Goal: Book appointment/travel/reservation

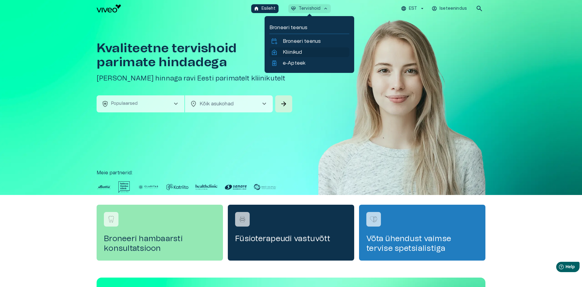
click at [303, 51] on link "home_health Kliinikud" at bounding box center [308, 52] width 77 height 7
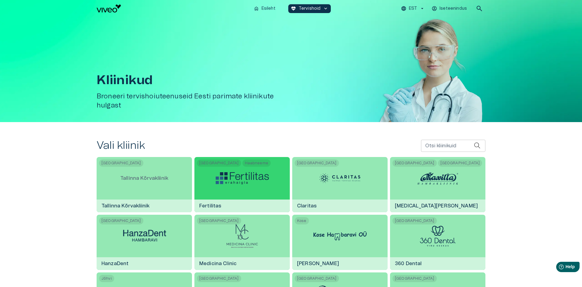
click at [253, 178] on img at bounding box center [242, 178] width 53 height 12
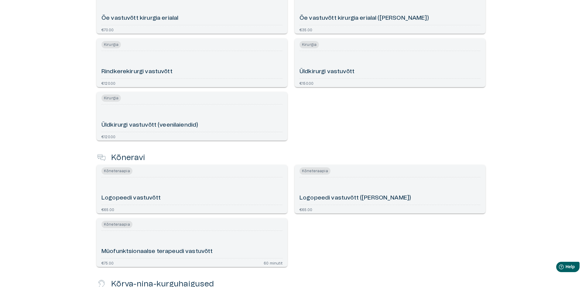
scroll to position [380, 0]
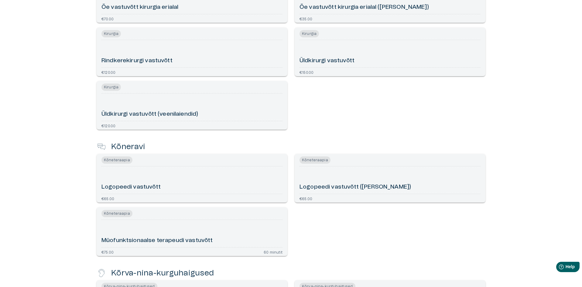
click at [211, 204] on div "Kõneteraapia Müofunktsionaalse terapeudi vastuvõtt €75.00 60 minutit" at bounding box center [188, 228] width 198 height 53
click at [214, 175] on div "Logopeedi vastuvõtt" at bounding box center [191, 180] width 181 height 22
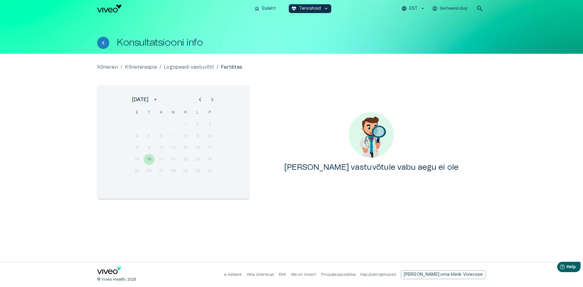
click at [148, 159] on div "18 19 20 21 22 23 24" at bounding box center [173, 159] width 97 height 11
click at [157, 100] on icon "calendar view is open, switch to year view" at bounding box center [155, 100] width 3 height 2
click at [292, 132] on div "[PERSON_NAME] vastuvõtule vabu aegu ei ole" at bounding box center [371, 142] width 229 height 114
click at [148, 97] on div "[DATE]" at bounding box center [140, 99] width 16 height 7
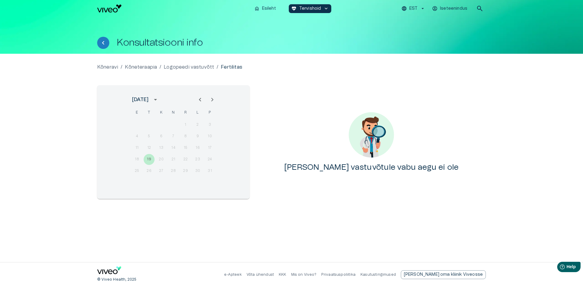
click at [159, 99] on icon "calendar view is open, switch to year view" at bounding box center [155, 99] width 7 height 7
click at [201, 148] on button "2025" at bounding box center [205, 149] width 22 height 11
click at [211, 100] on icon "Next month" at bounding box center [212, 99] width 7 height 7
click at [195, 100] on div at bounding box center [206, 99] width 24 height 12
click at [199, 99] on div at bounding box center [206, 99] width 24 height 12
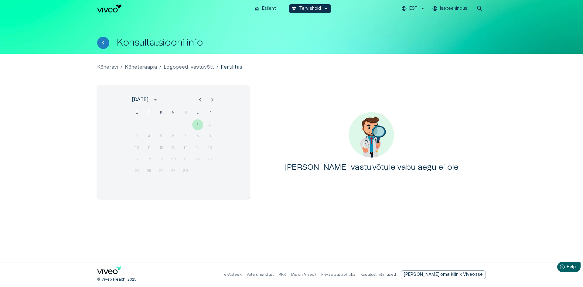
click at [211, 100] on icon "Next month" at bounding box center [212, 99] width 7 height 7
click at [212, 100] on icon "Next month" at bounding box center [212, 99] width 7 height 7
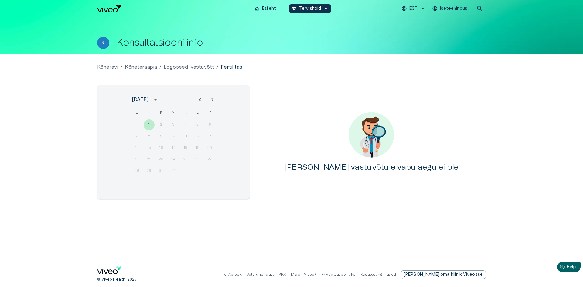
click at [212, 100] on icon "Next month" at bounding box center [212, 99] width 7 height 7
click at [164, 130] on div "1 2 3 4 5 6 7" at bounding box center [173, 124] width 97 height 11
click at [137, 126] on div "1 2 3 4 5 6 7" at bounding box center [173, 124] width 97 height 11
click at [210, 98] on icon "Next month" at bounding box center [212, 99] width 7 height 7
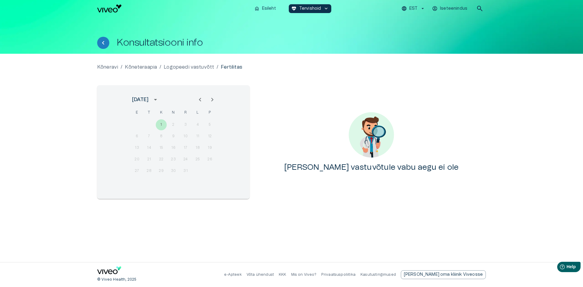
click at [209, 99] on icon "Next month" at bounding box center [212, 99] width 7 height 7
click at [304, 99] on div "[PERSON_NAME] vastuvõtule vabu aegu ei ole" at bounding box center [371, 142] width 229 height 114
click at [201, 68] on p "Logopeedi vastuvõtt" at bounding box center [189, 66] width 50 height 7
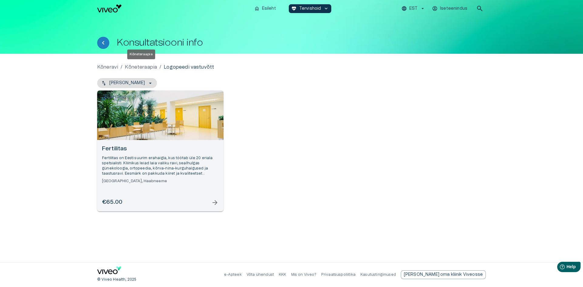
click at [151, 66] on p "Kõneteraapia" at bounding box center [141, 66] width 32 height 7
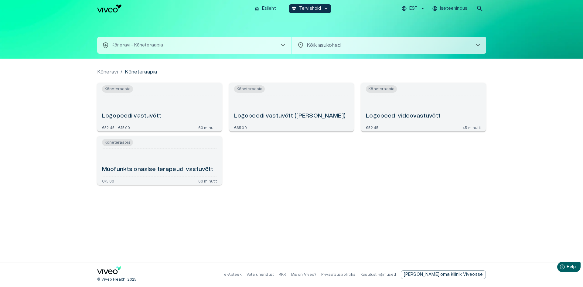
click at [94, 3] on div "home Esileht [MEDICAL_DATA]_heart Tervishoid keyboard_arrow_down EST Iseteenind…" at bounding box center [291, 8] width 583 height 17
click at [99, 8] on img "Navigate to homepage" at bounding box center [109, 9] width 24 height 8
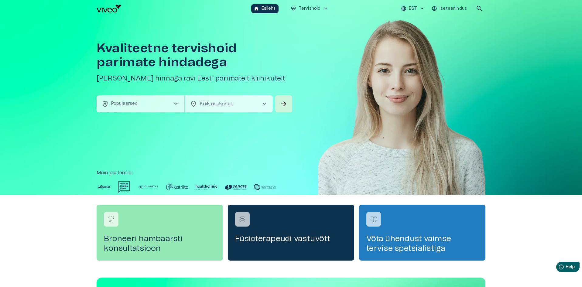
click at [169, 104] on button "health_and_safety Populaarsed chevron_right" at bounding box center [141, 103] width 88 height 17
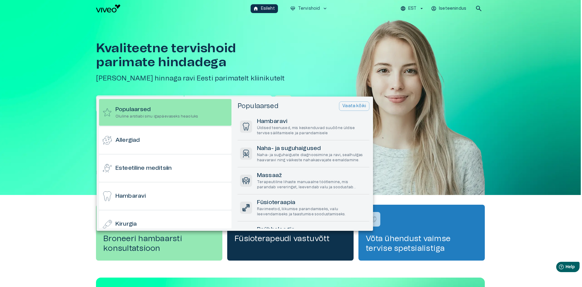
scroll to position [17, 0]
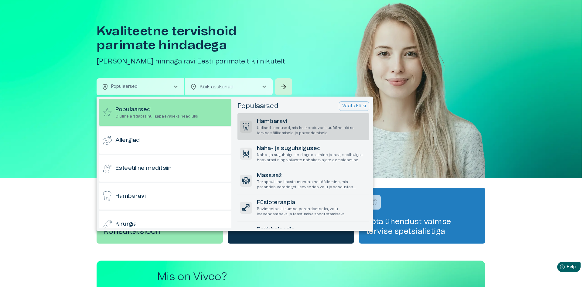
click at [335, 129] on p "Üldised teenused, mis keskenduvad suuõõne üldise tervise säilitamisele ja paran…" at bounding box center [312, 130] width 110 height 10
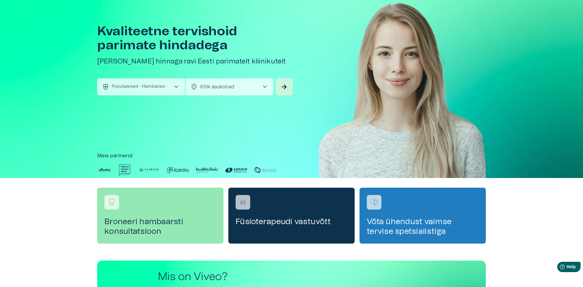
click at [242, 84] on body "Hindame teie privaatsust Kasutame küpsiseid teie sirvimiskogemuse parandamiseks…" at bounding box center [291, 126] width 583 height 287
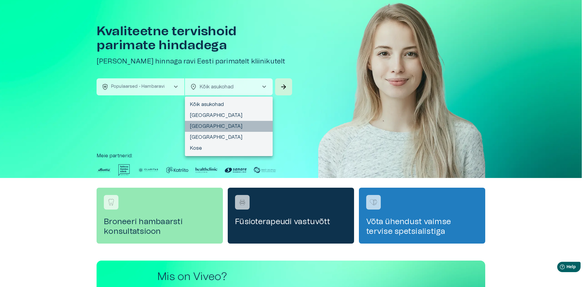
click at [232, 127] on li "[GEOGRAPHIC_DATA]" at bounding box center [229, 126] width 88 height 11
type input "**********"
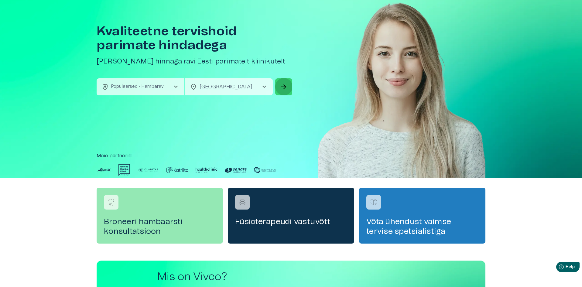
click at [278, 87] on button "arrow_forward" at bounding box center [283, 86] width 17 height 17
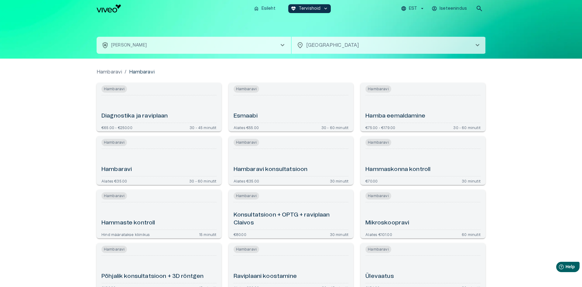
click at [174, 154] on div "Hambaravi" at bounding box center [158, 162] width 115 height 22
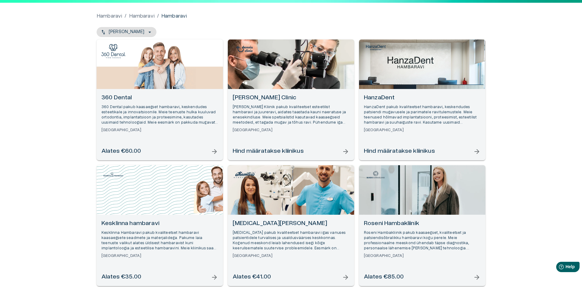
scroll to position [61, 0]
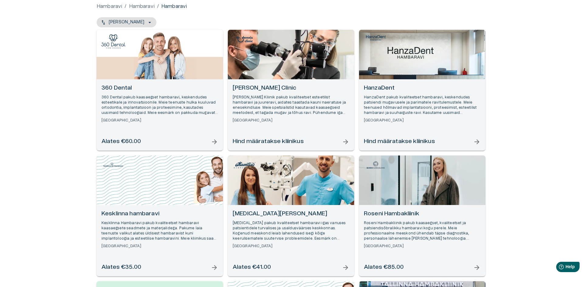
click at [298, 211] on h6 "[MEDICAL_DATA][PERSON_NAME]" at bounding box center [291, 214] width 117 height 8
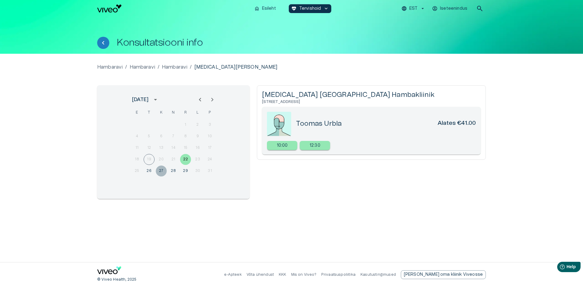
click at [160, 169] on button "27" at bounding box center [161, 170] width 11 height 11
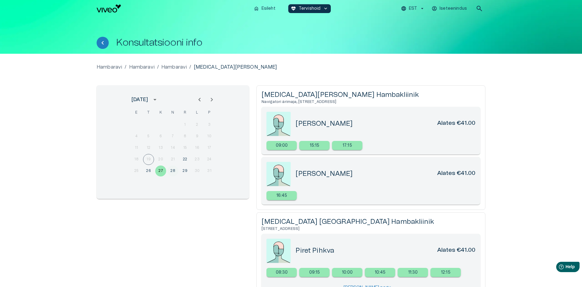
click at [175, 171] on button "28" at bounding box center [172, 170] width 11 height 11
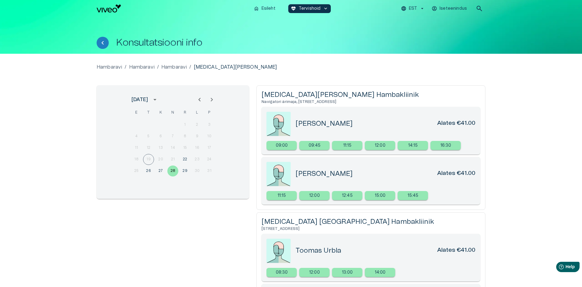
scroll to position [61, 0]
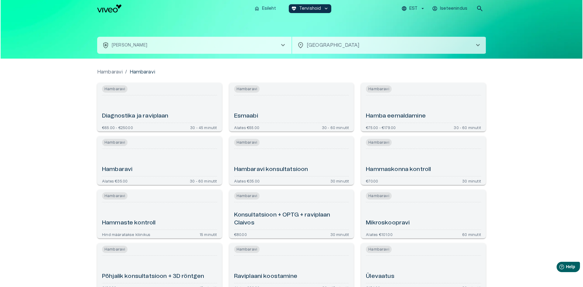
scroll to position [17, 0]
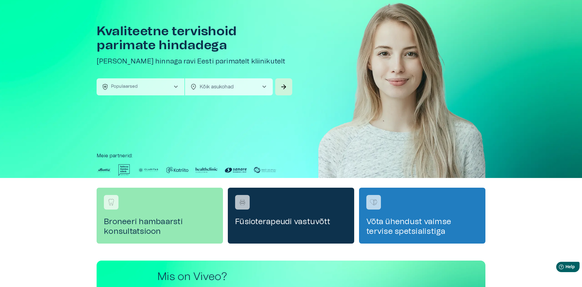
click at [160, 82] on button "health_and_safety Populaarsed chevron_right" at bounding box center [141, 86] width 88 height 17
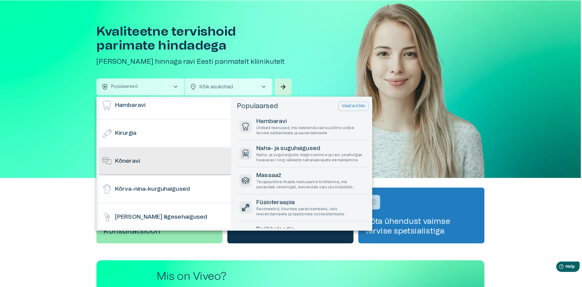
scroll to position [91, 0]
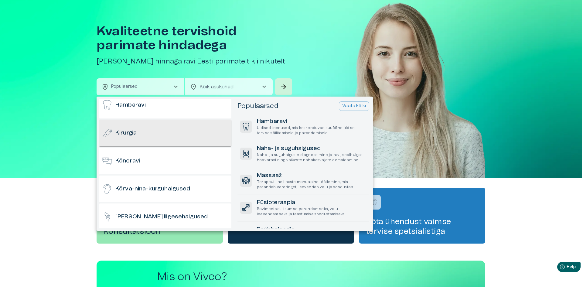
click at [170, 140] on div "Kirurgia" at bounding box center [165, 133] width 132 height 27
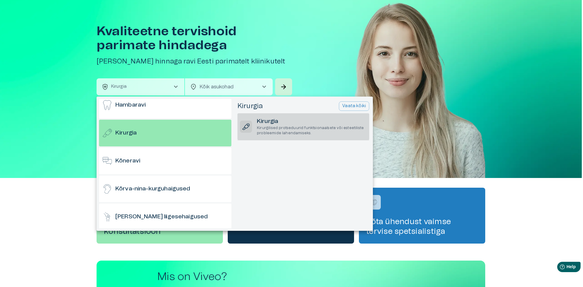
click at [294, 127] on p "Kirurgilised protseduurid funktsionaalsete või esteetiliste probleemide lahenda…" at bounding box center [312, 130] width 110 height 10
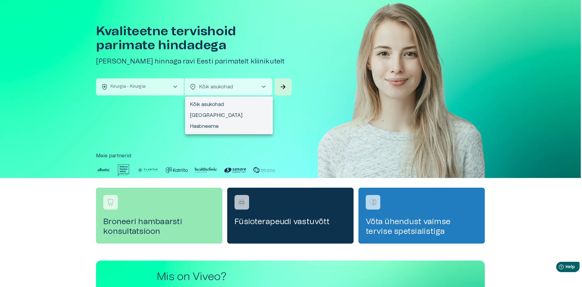
click at [212, 89] on body "Hindame teie privaatsust Kasutame küpsiseid teie sirvimiskogemuse parandamiseks…" at bounding box center [291, 126] width 582 height 287
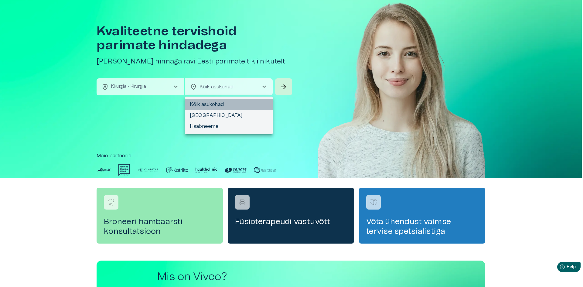
click at [245, 100] on li "Kõik asukohad" at bounding box center [229, 104] width 88 height 11
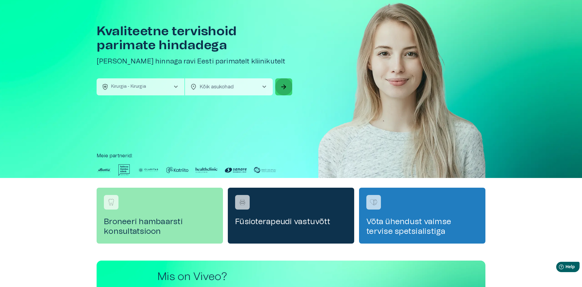
click at [283, 91] on button "arrow_forward" at bounding box center [283, 86] width 17 height 17
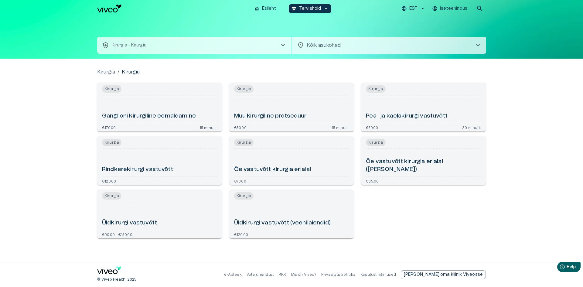
click at [193, 161] on div "Rindkerekirurgi vastuvõtt" at bounding box center [159, 162] width 115 height 22
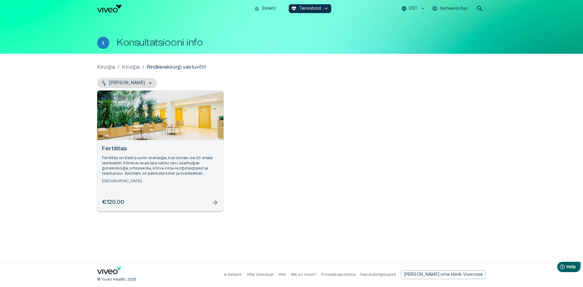
click at [177, 146] on h6 "Fertilitas" at bounding box center [160, 149] width 117 height 8
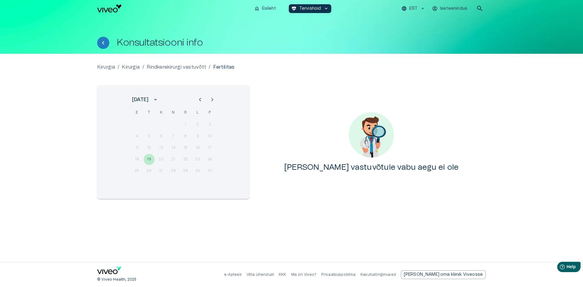
click at [216, 100] on icon "Next month" at bounding box center [212, 99] width 7 height 7
click at [212, 100] on icon "Next month" at bounding box center [212, 99] width 7 height 7
click at [199, 101] on icon "Previous month" at bounding box center [199, 99] width 7 height 7
click at [216, 100] on icon "Next month" at bounding box center [212, 99] width 7 height 7
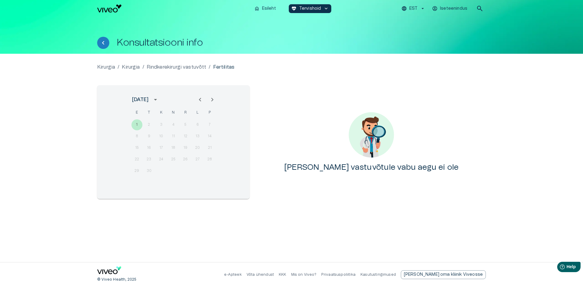
click at [216, 100] on icon "Next month" at bounding box center [212, 99] width 7 height 7
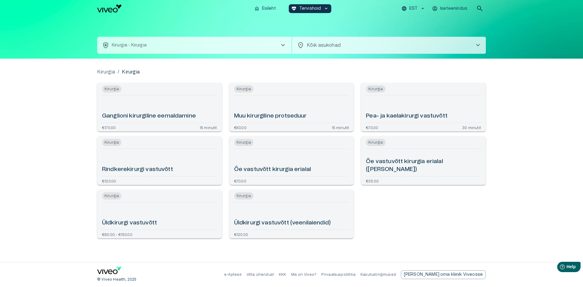
click at [127, 46] on p "Kirurgia - Kirurgia" at bounding box center [129, 45] width 35 height 6
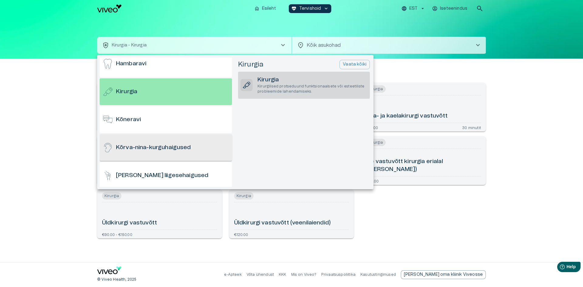
scroll to position [121, 0]
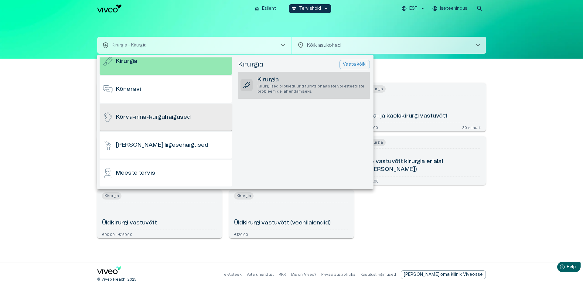
click at [172, 119] on h6 "Kõrva-nina-kurguhaigused" at bounding box center [153, 117] width 75 height 8
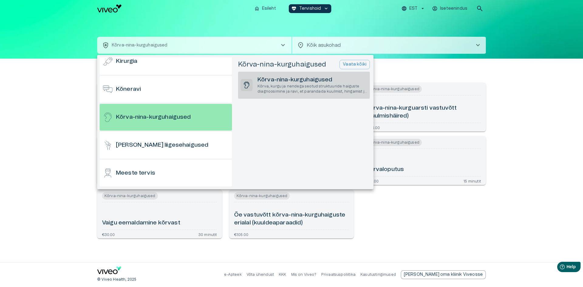
click at [285, 86] on p "Kõrva, kurgu ja nendega seotud struktuuride haiguste diagnoosimine ja ravi, et …" at bounding box center [312, 89] width 110 height 10
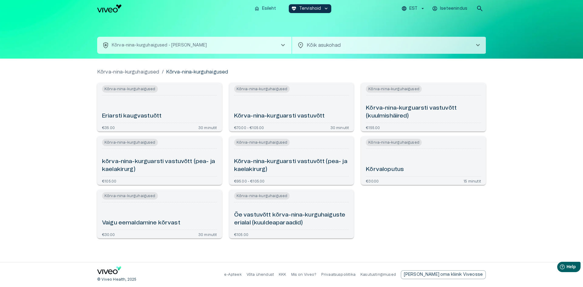
click at [185, 102] on div "Eriarsti kaugvastuõtt" at bounding box center [159, 109] width 115 height 22
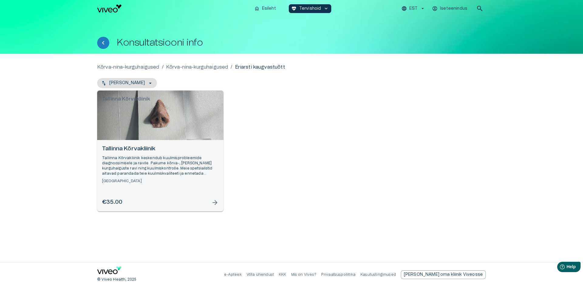
click at [189, 129] on div "Tallinna Kõrvakliinik" at bounding box center [160, 114] width 126 height 49
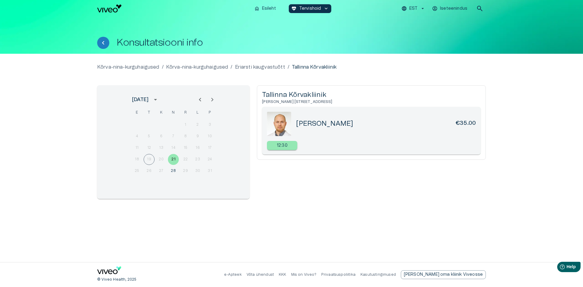
click at [216, 99] on icon "Next month" at bounding box center [212, 99] width 7 height 7
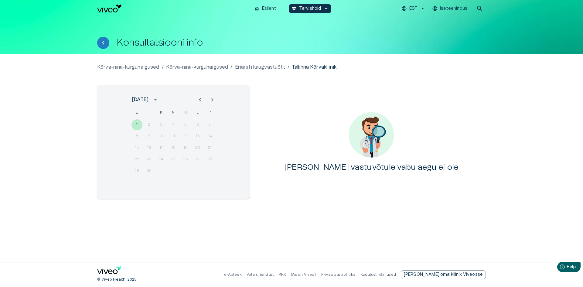
click at [209, 101] on icon "Next month" at bounding box center [212, 99] width 7 height 7
click at [198, 101] on icon "Previous month" at bounding box center [199, 99] width 7 height 7
click at [197, 101] on icon "Previous month" at bounding box center [199, 99] width 7 height 7
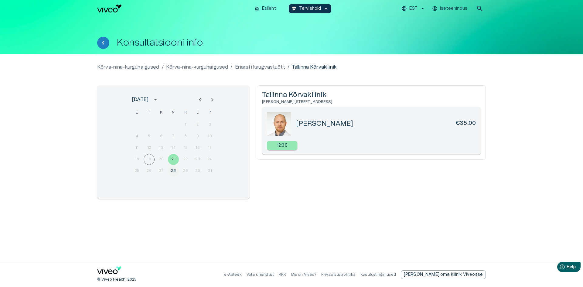
click at [174, 168] on button "28" at bounding box center [173, 170] width 11 height 11
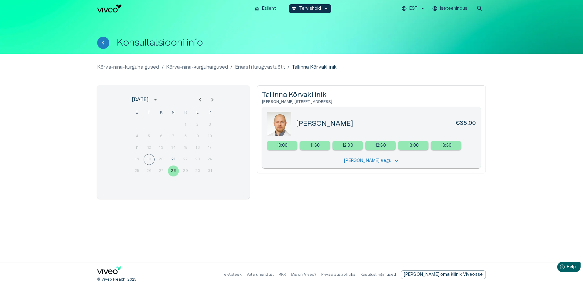
click at [173, 154] on div "1 2 3 4 5 6 7 8 9 10 11 12 13 14 15 16 17 18 19 20 21 22 23 24 25 26 27 28 29 3…" at bounding box center [173, 148] width 97 height 58
click at [173, 157] on button "21" at bounding box center [173, 159] width 11 height 11
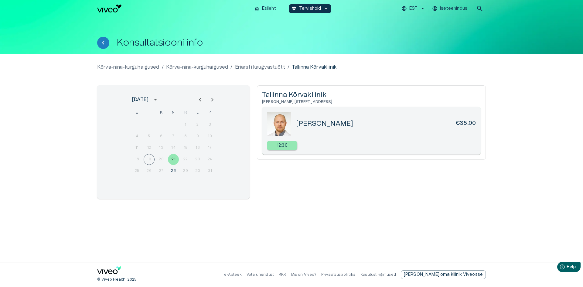
click at [314, 125] on h5 "[PERSON_NAME]" at bounding box center [324, 123] width 57 height 9
click at [271, 146] on div "12:30" at bounding box center [282, 145] width 30 height 9
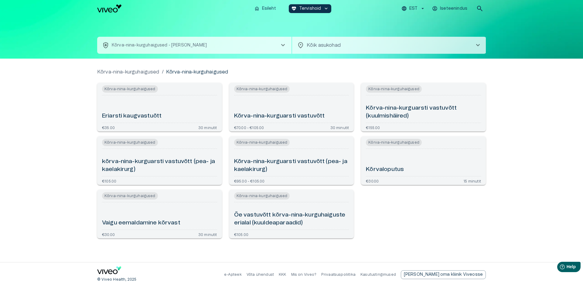
click at [131, 54] on div "health_and_safety Kõrva-nina-kurguhaigused - Kõrva-nina-kurguhaigused chevron_r…" at bounding box center [291, 38] width 389 height 42
click at [127, 49] on button "health_and_safety [PERSON_NAME] - [PERSON_NAME]-kurguhaigused chevron_right" at bounding box center [194, 45] width 194 height 17
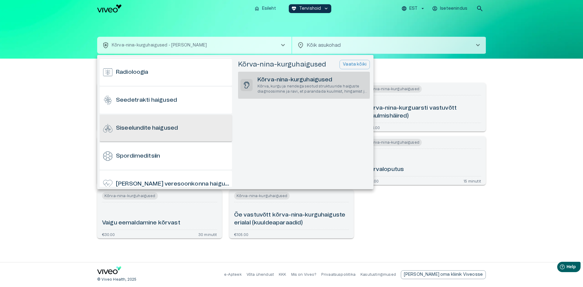
scroll to position [420, 0]
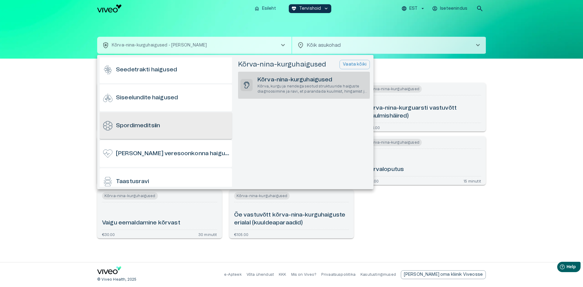
click at [169, 127] on div "Spordimeditsiin" at bounding box center [166, 125] width 132 height 27
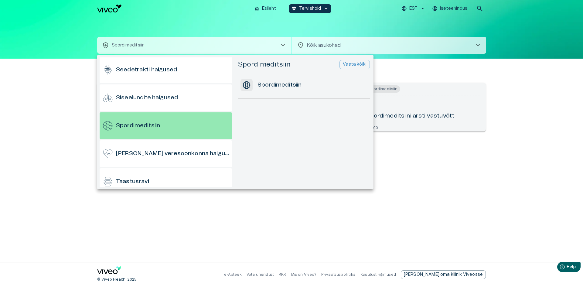
click at [442, 183] on div at bounding box center [291, 143] width 583 height 287
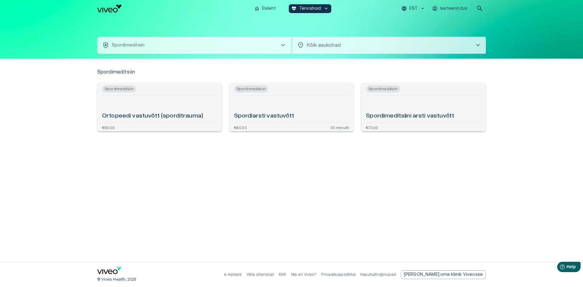
click at [314, 110] on div "Spordiarsti vastuvõtt" at bounding box center [291, 109] width 115 height 22
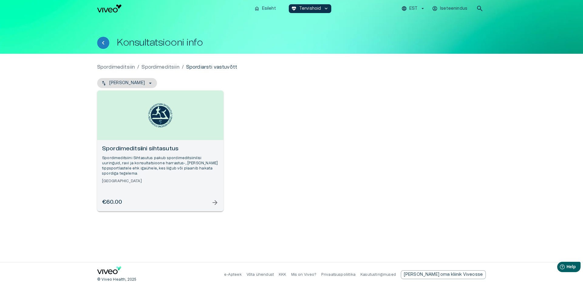
click at [168, 132] on div "Open selected supplier available booking dates" at bounding box center [160, 114] width 126 height 49
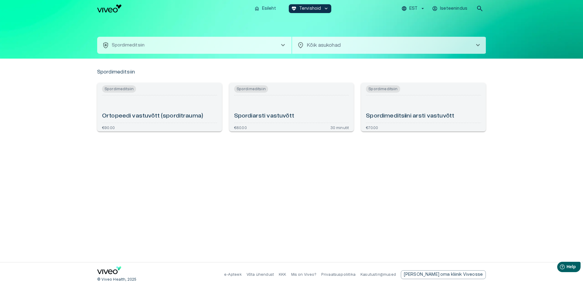
click at [160, 51] on button "health_and_safety Spordimeditsiin chevron_right" at bounding box center [194, 45] width 194 height 17
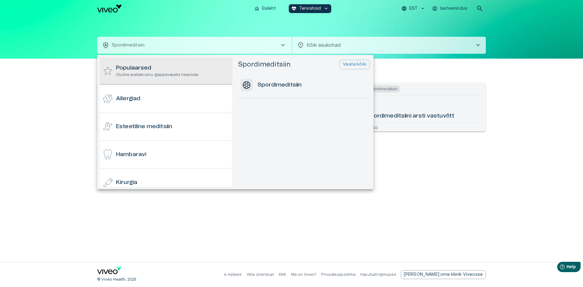
click at [184, 68] on h6 "Populaarsed" at bounding box center [157, 68] width 83 height 8
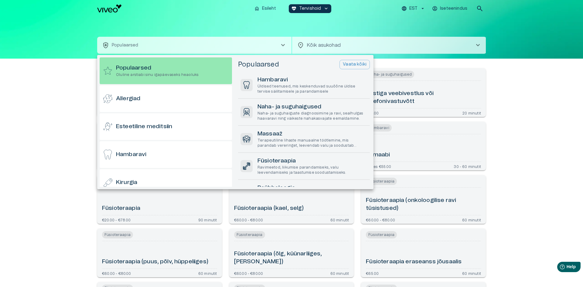
click at [530, 126] on div at bounding box center [291, 143] width 583 height 287
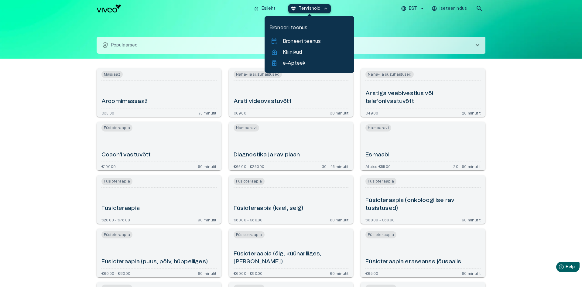
click at [304, 5] on p "Tervishoid" at bounding box center [309, 8] width 22 height 6
click at [304, 63] on p "e-Apteek" at bounding box center [294, 62] width 22 height 7
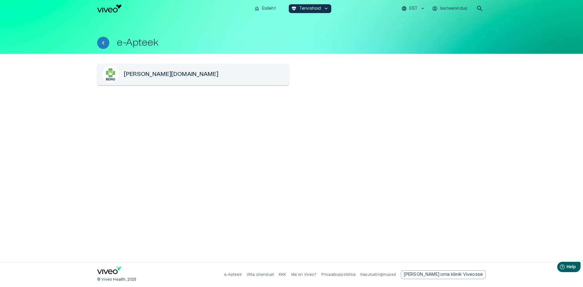
click at [219, 80] on div "[PERSON_NAME][DOMAIN_NAME]" at bounding box center [193, 74] width 192 height 22
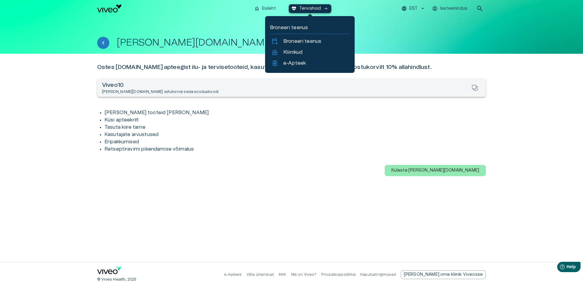
click at [316, 8] on p "Tervishoid" at bounding box center [310, 8] width 22 height 6
click at [307, 43] on p "Broneeri teenus" at bounding box center [302, 41] width 38 height 7
